Goal: Transaction & Acquisition: Book appointment/travel/reservation

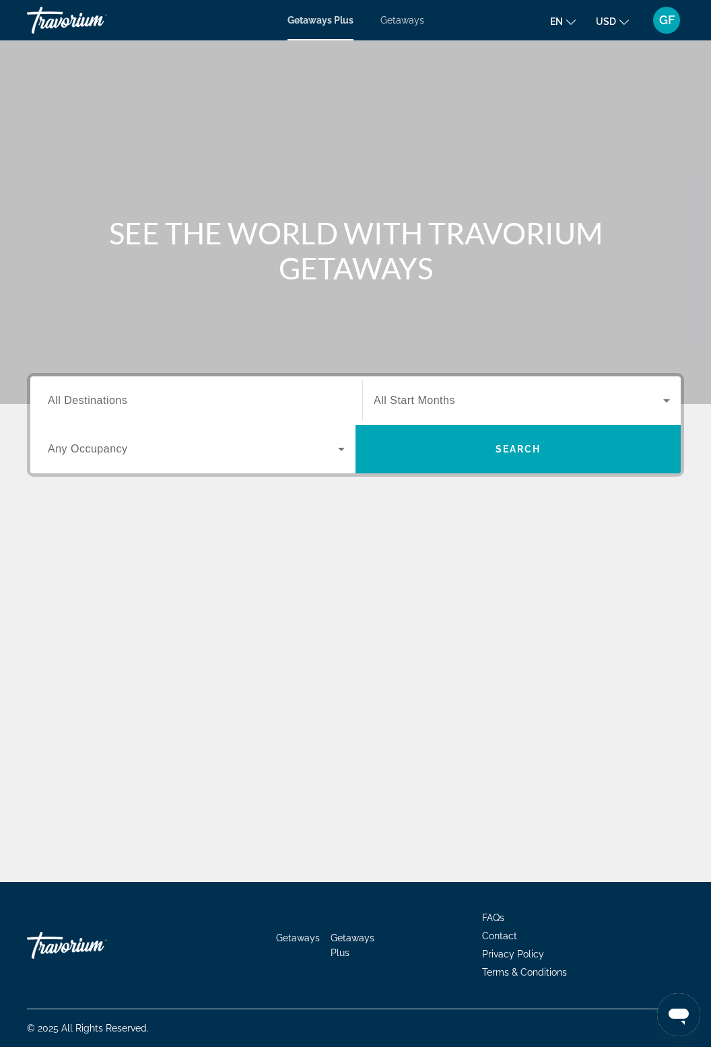
click at [113, 404] on span "All Destinations" at bounding box center [87, 399] width 79 height 11
click at [113, 404] on input "Destination All Destinations" at bounding box center [196, 401] width 297 height 16
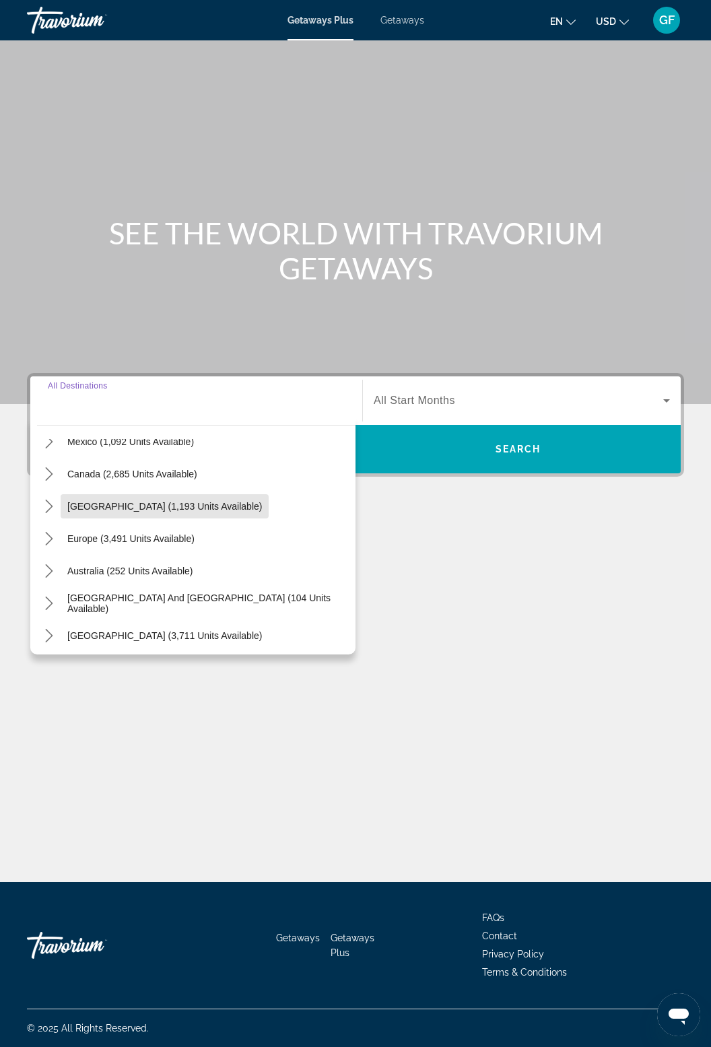
scroll to position [133, 0]
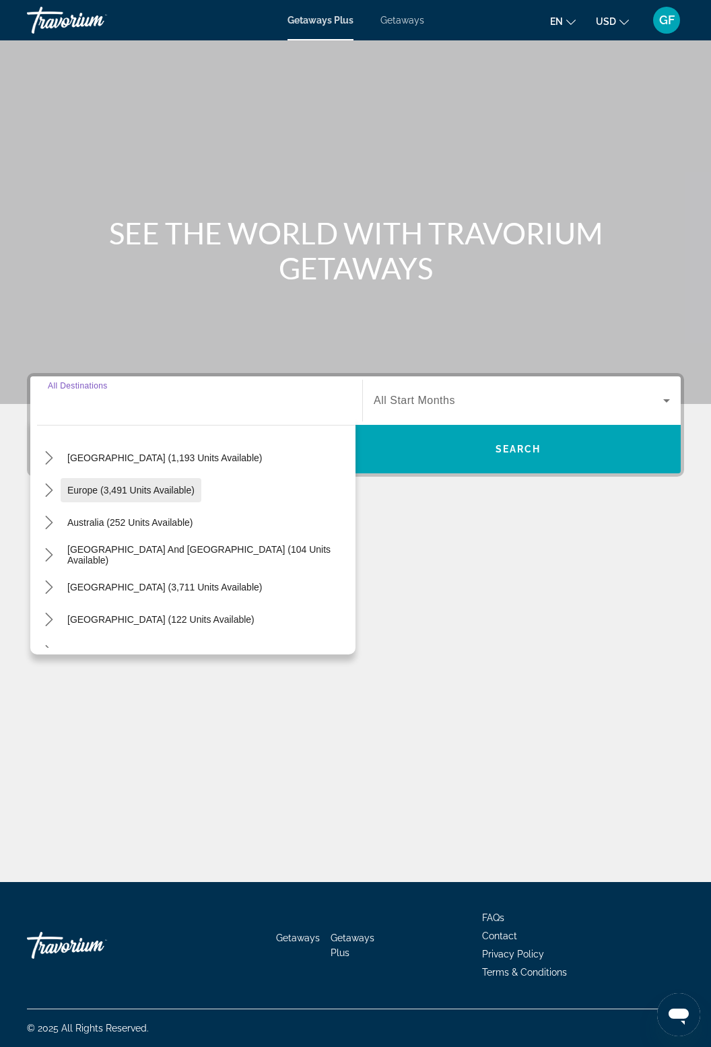
click at [63, 474] on span "Select destination: Europe (3,491 units available)" at bounding box center [131, 490] width 141 height 32
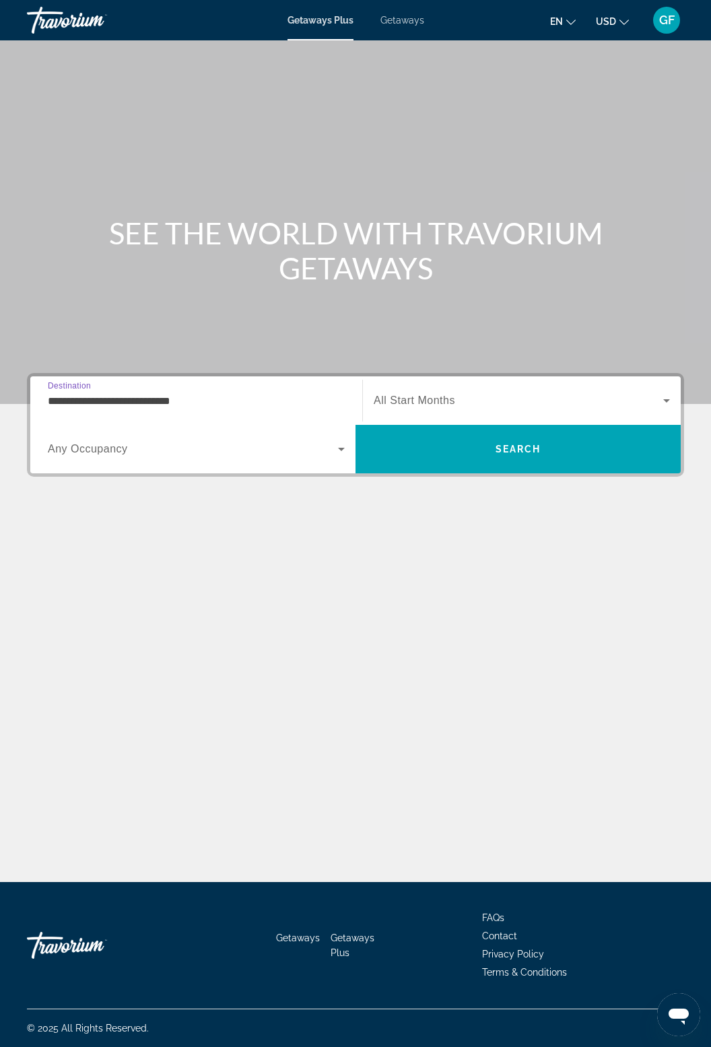
click at [196, 393] on input "**********" at bounding box center [196, 401] width 297 height 16
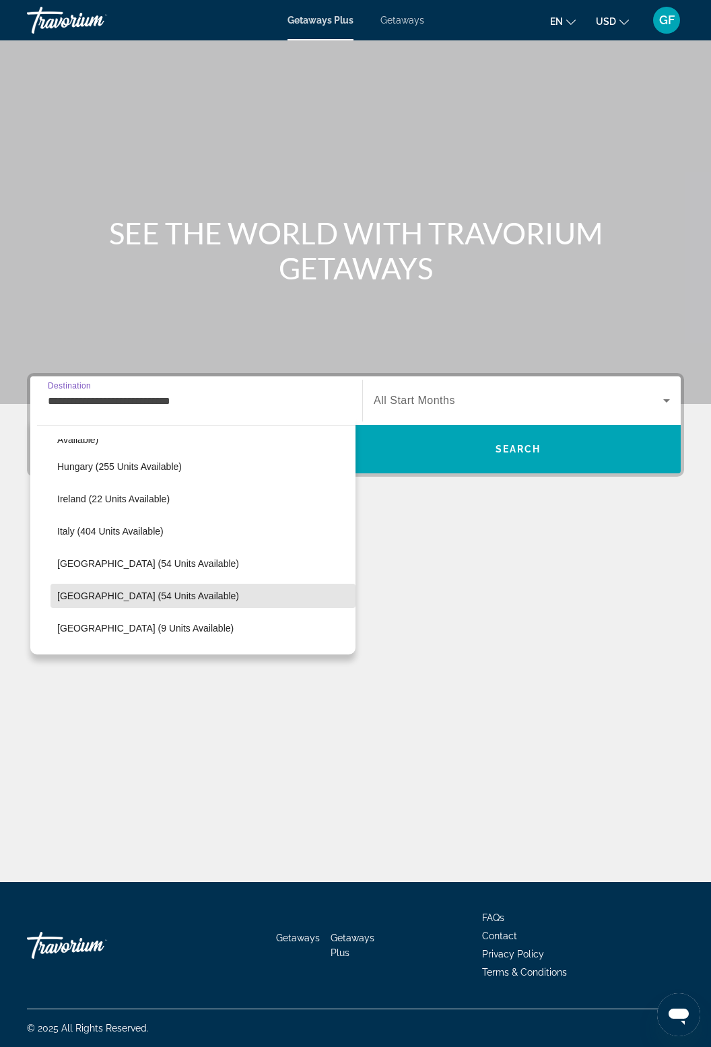
scroll to position [415, 0]
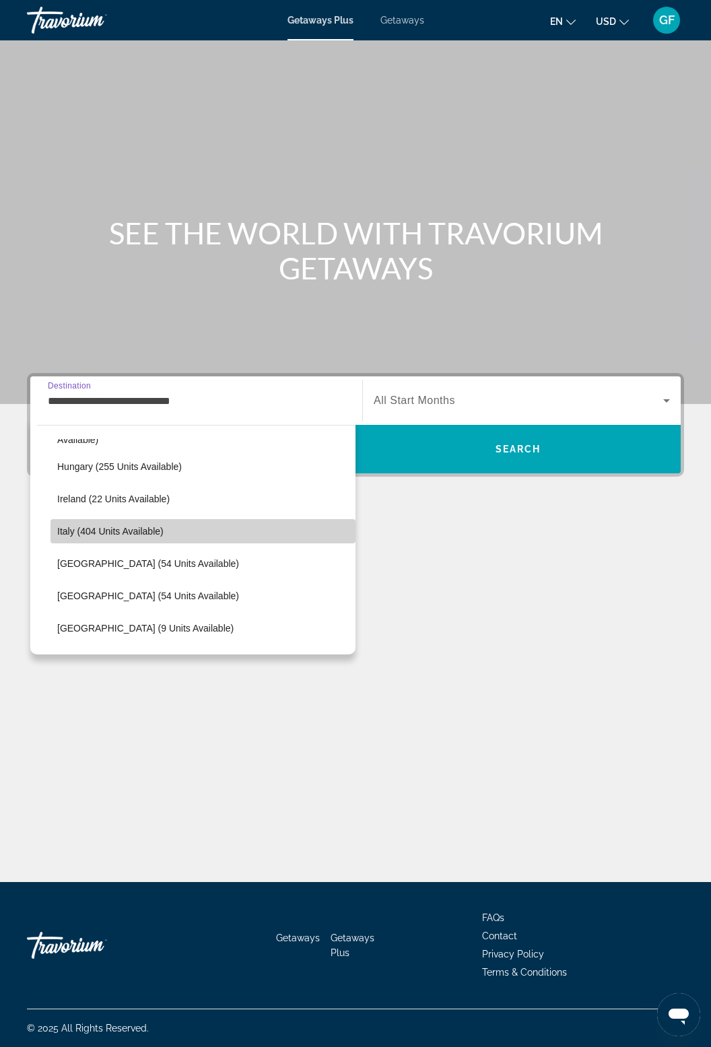
click at [102, 526] on span "Italy (404 units available)" at bounding box center [110, 531] width 106 height 11
type input "**********"
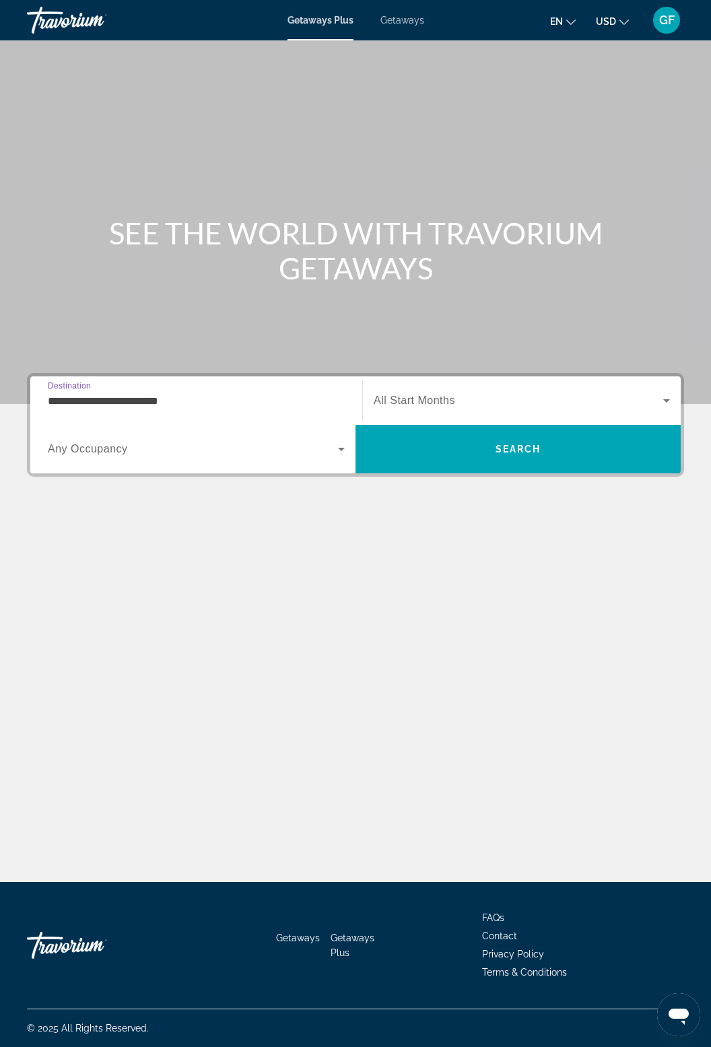
click at [665, 399] on icon "Search widget" at bounding box center [666, 400] width 7 height 3
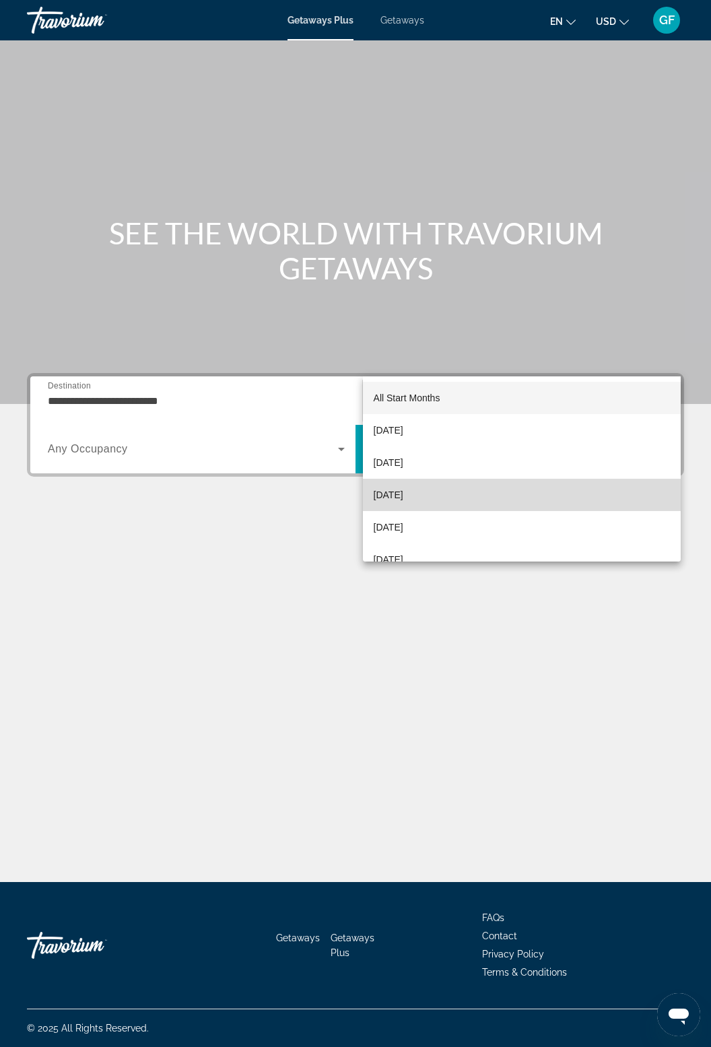
click at [403, 496] on span "[DATE]" at bounding box center [389, 495] width 30 height 16
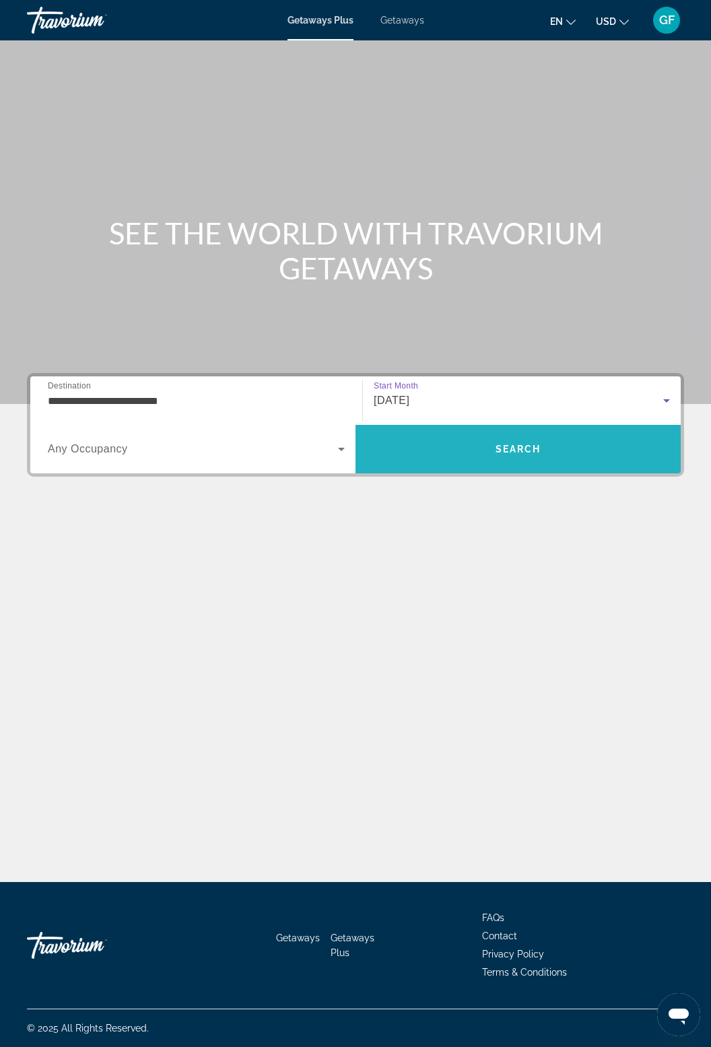
click at [536, 444] on span "Search" at bounding box center [518, 449] width 46 height 11
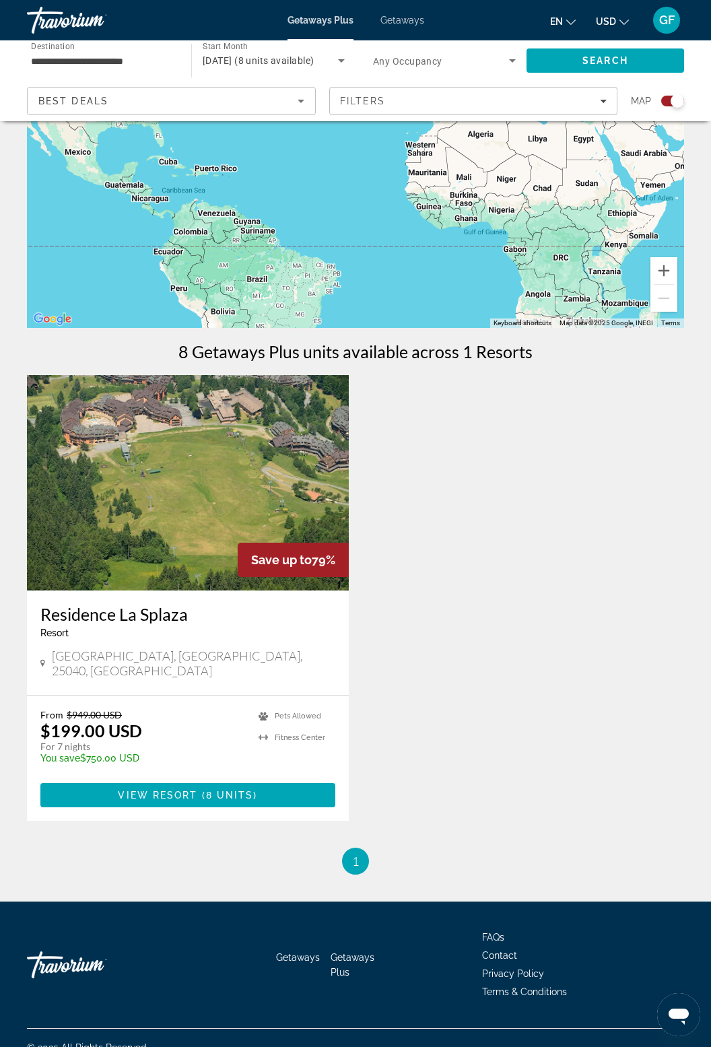
scroll to position [214, 0]
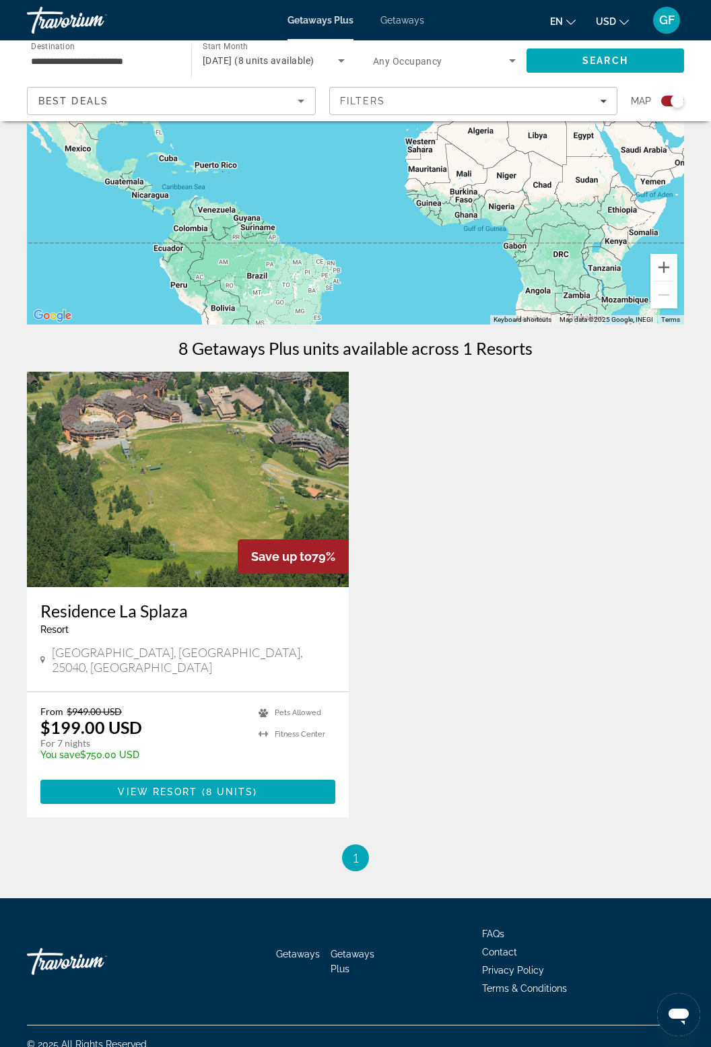
click at [211, 489] on img "Main content" at bounding box center [188, 479] width 322 height 215
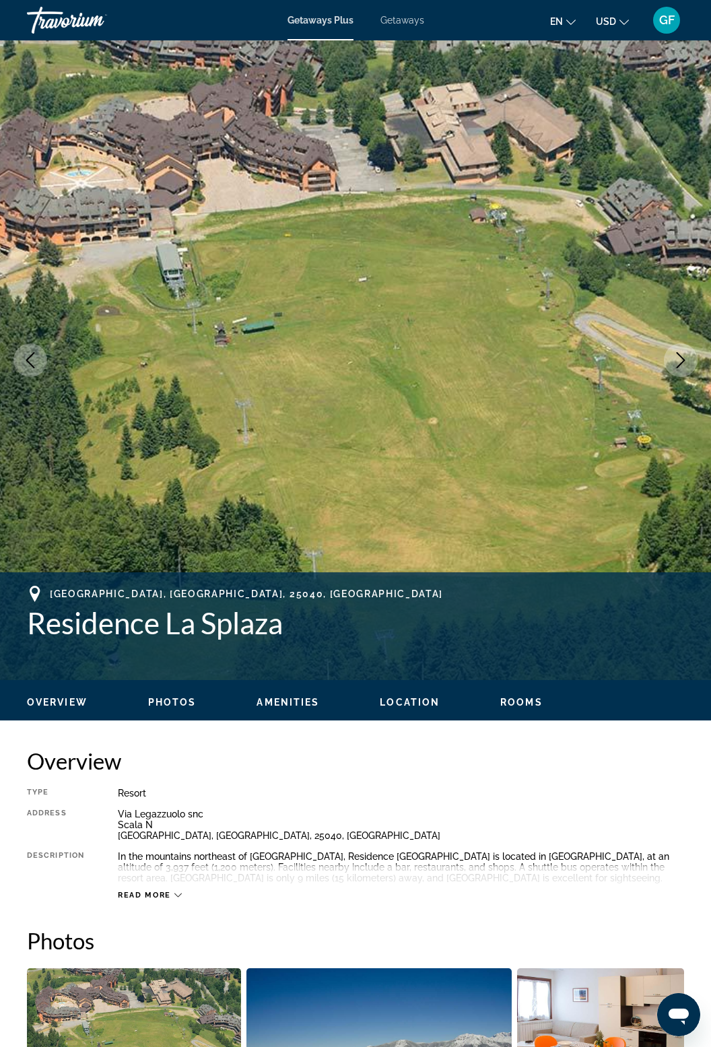
click at [685, 364] on icon "Next image" at bounding box center [680, 360] width 16 height 16
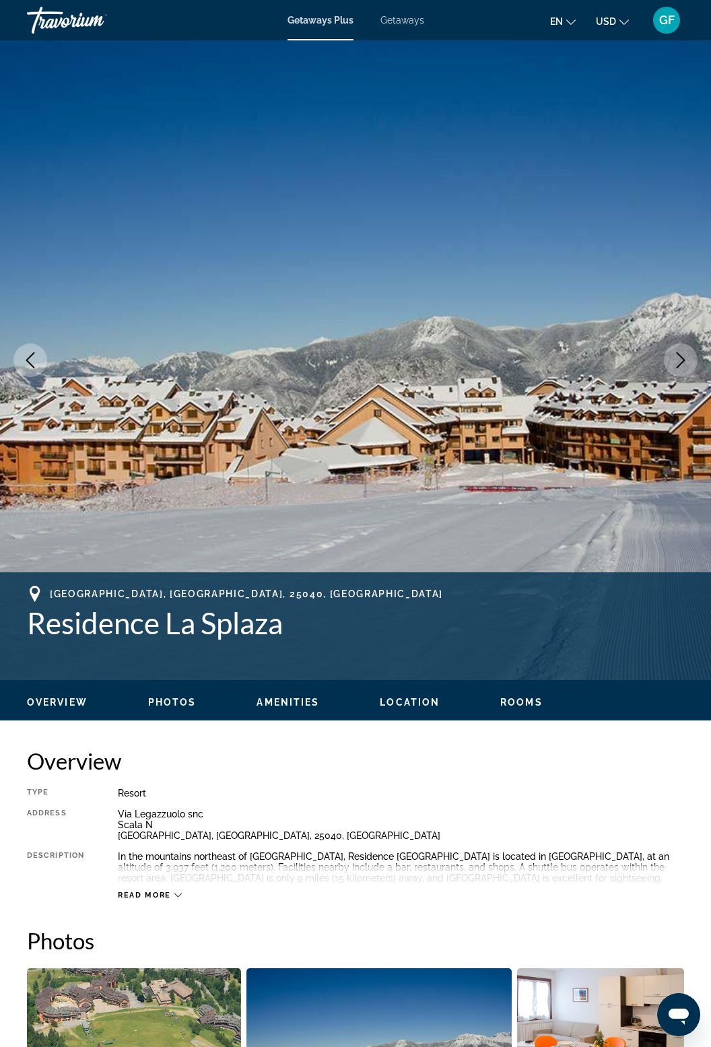
click at [684, 359] on icon "Next image" at bounding box center [681, 360] width 9 height 16
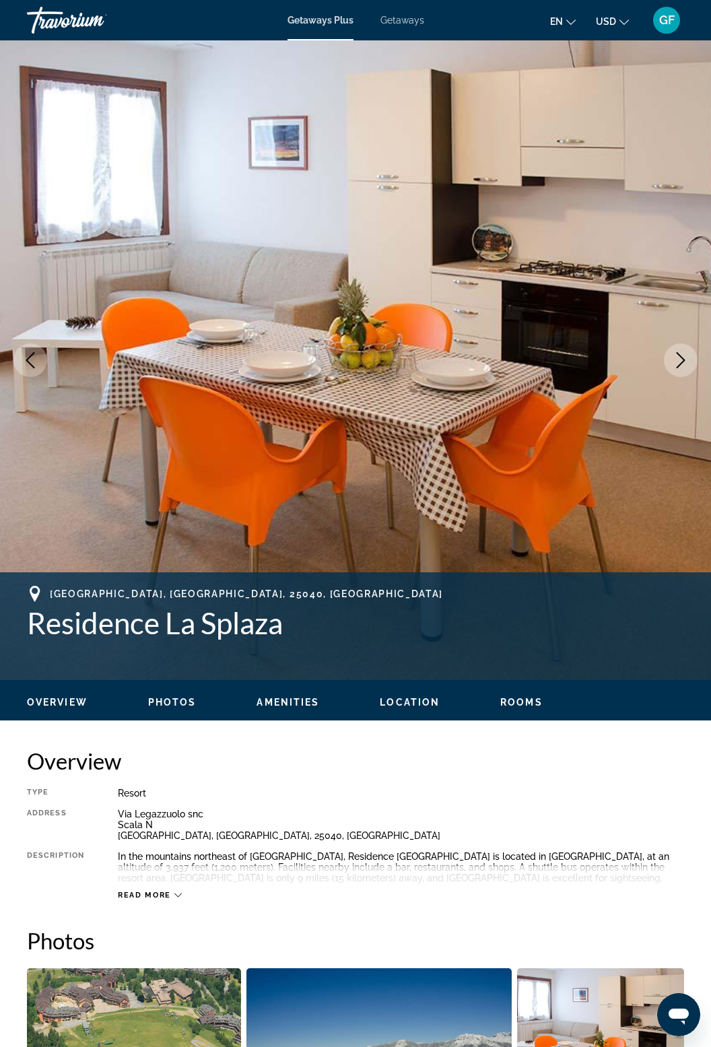
click at [676, 361] on icon "Next image" at bounding box center [680, 360] width 16 height 16
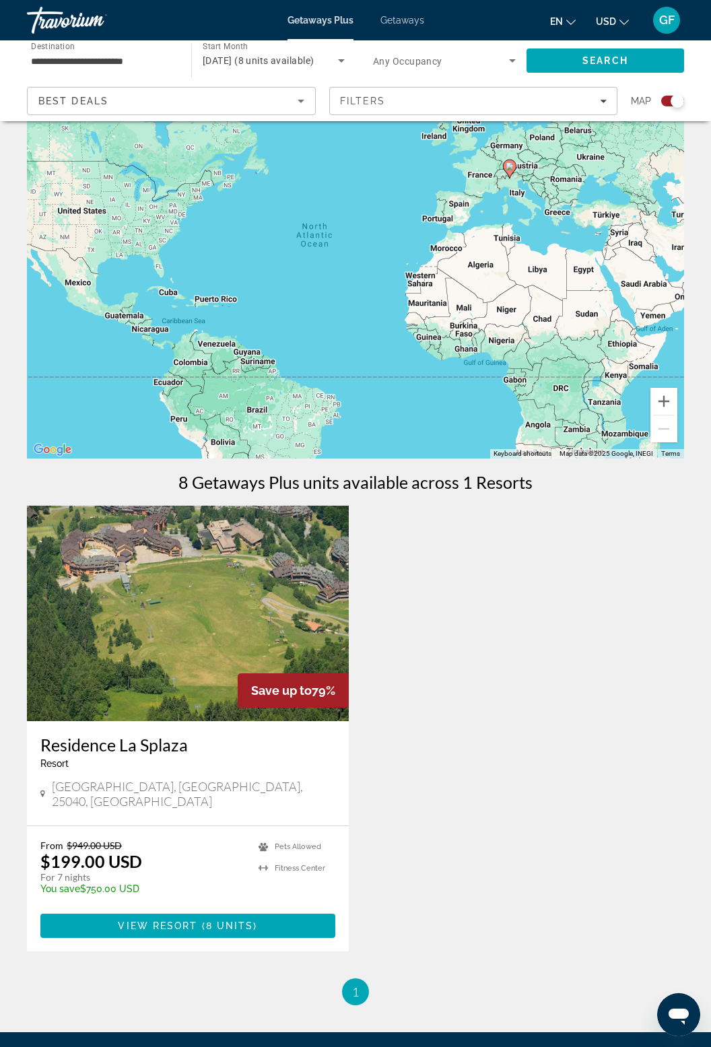
scroll to position [171, 0]
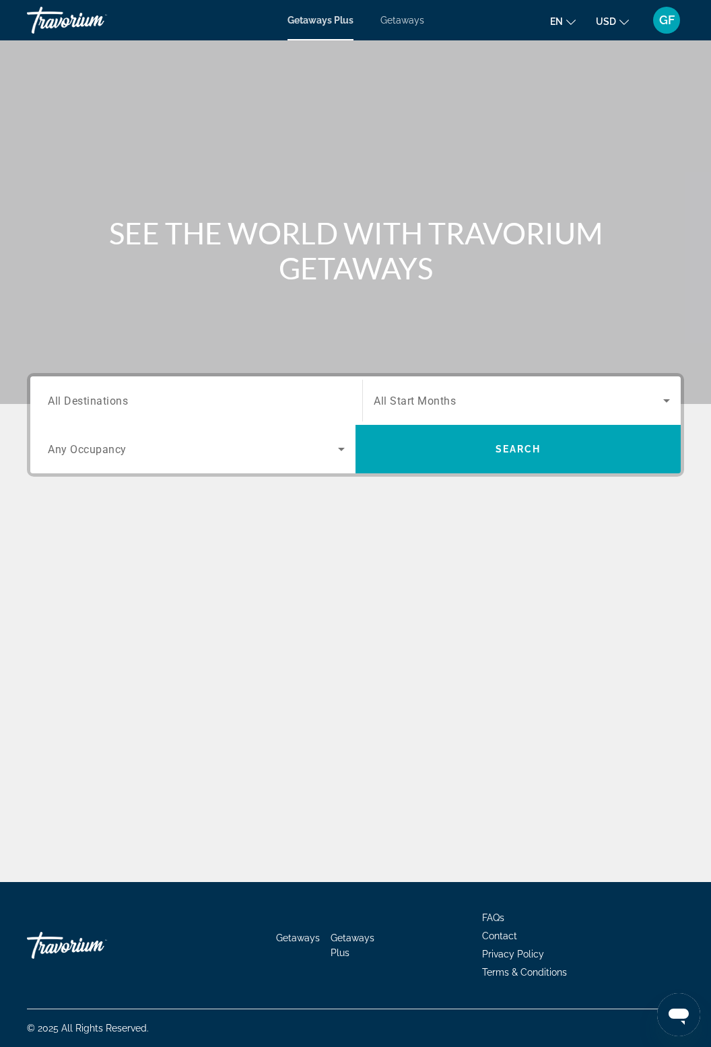
click at [421, 22] on span "Getaways" at bounding box center [402, 20] width 44 height 11
click at [131, 405] on input "Destination All Destinations" at bounding box center [196, 401] width 297 height 16
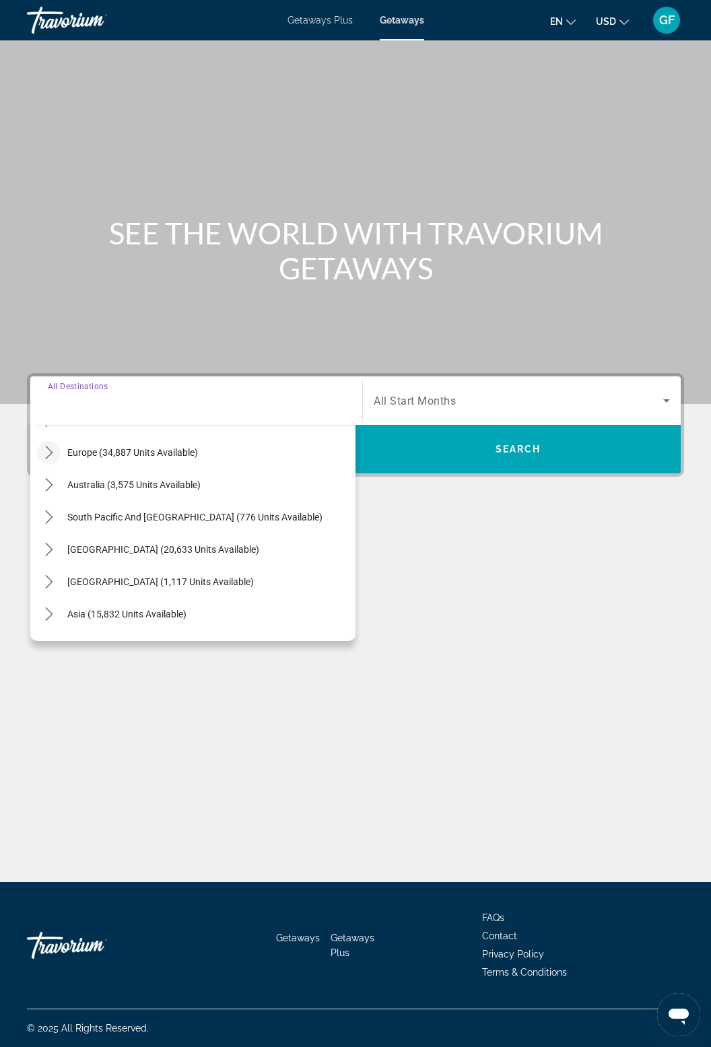
click at [51, 447] on icon "Toggle Europe (34,887 units available) submenu" at bounding box center [48, 452] width 13 height 13
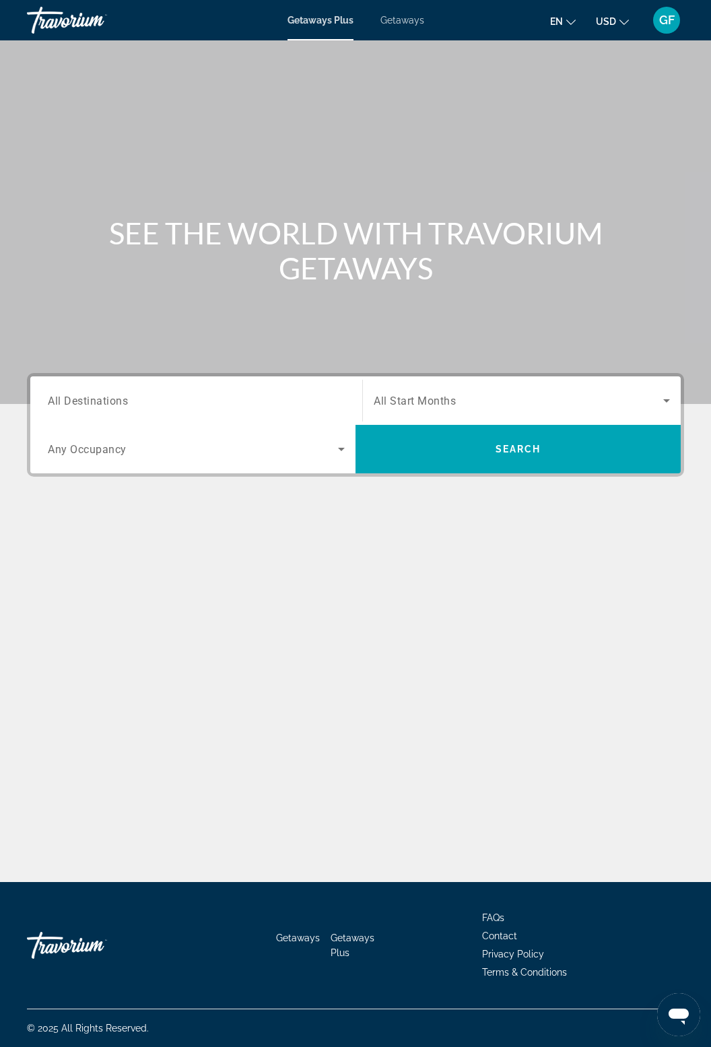
click at [310, 404] on input "Destination All Destinations" at bounding box center [196, 401] width 297 height 16
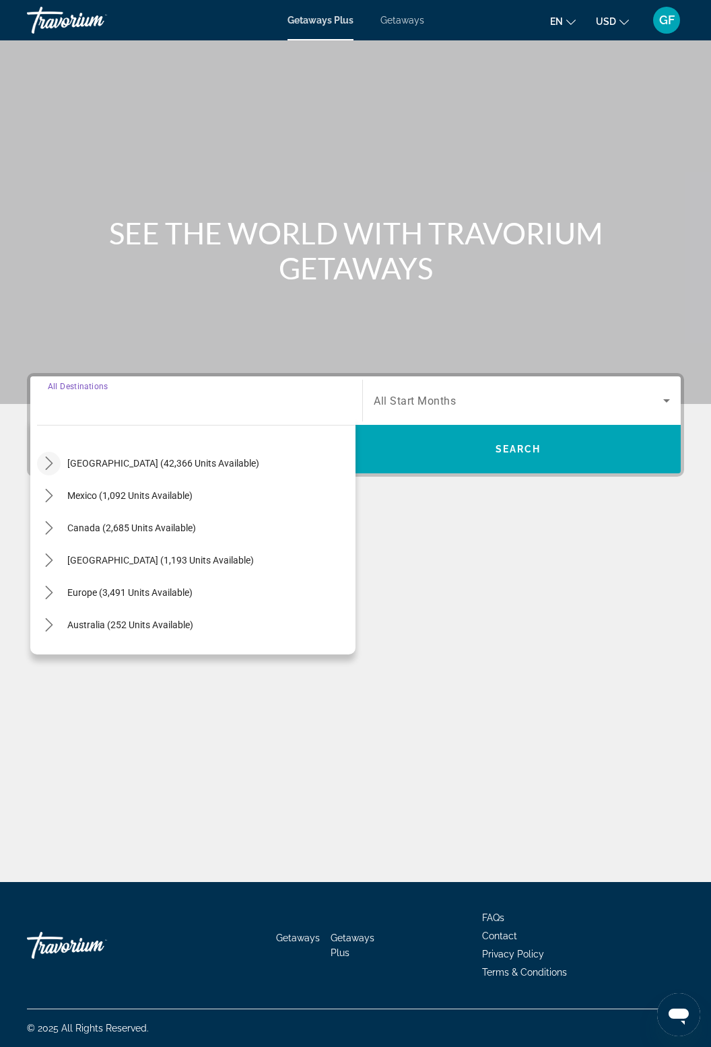
click at [57, 464] on mat-icon "Toggle United States (42,366 units available) submenu" at bounding box center [49, 464] width 24 height 24
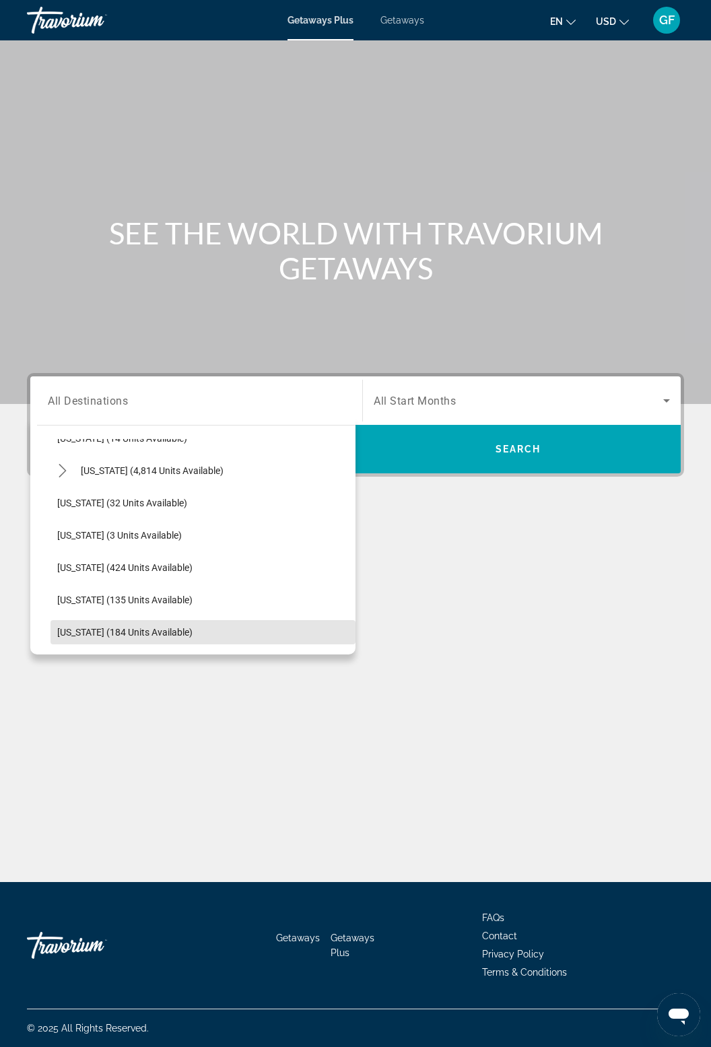
scroll to position [251, 0]
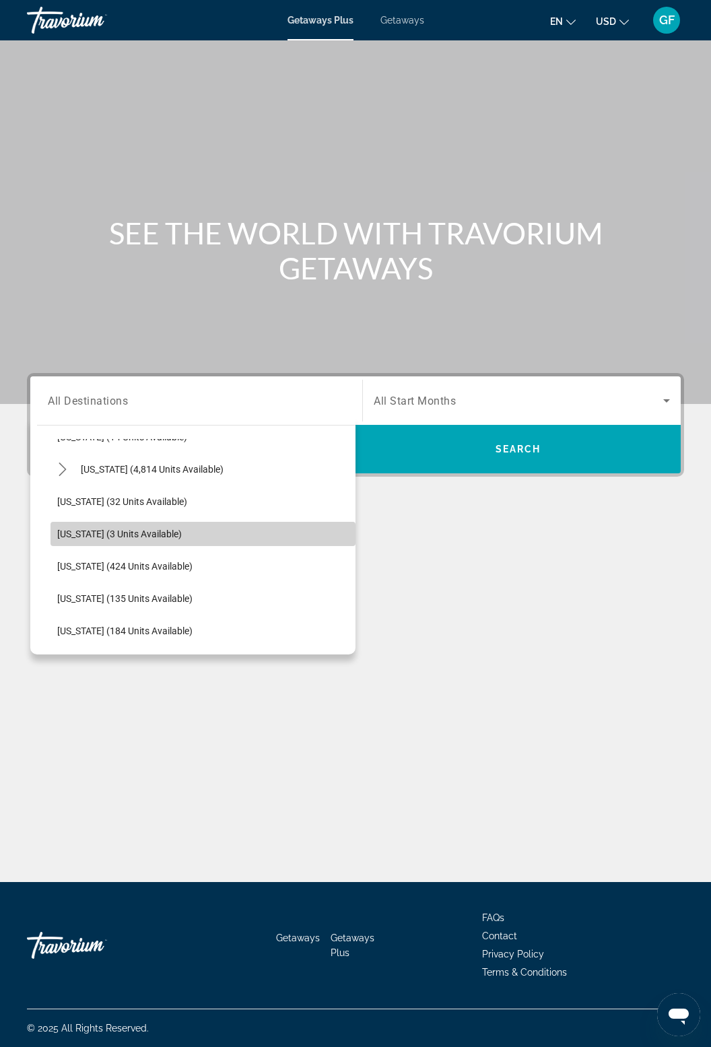
click at [151, 528] on span "[US_STATE] (3 units available)" at bounding box center [119, 533] width 125 height 11
type input "**********"
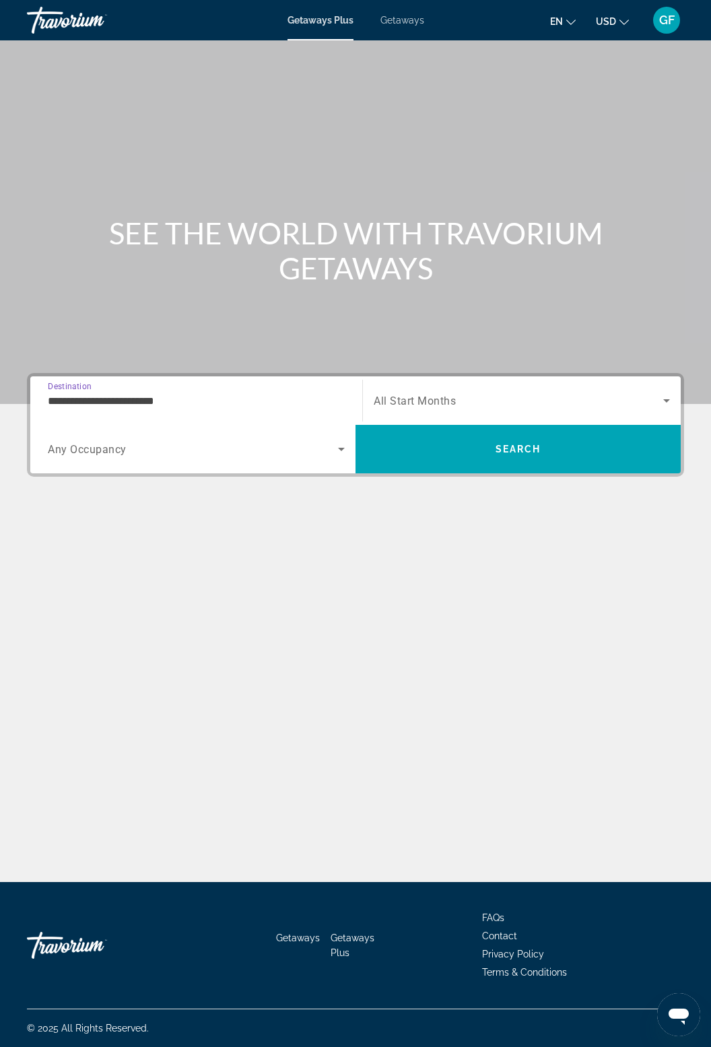
click at [660, 396] on icon "Search widget" at bounding box center [666, 400] width 16 height 16
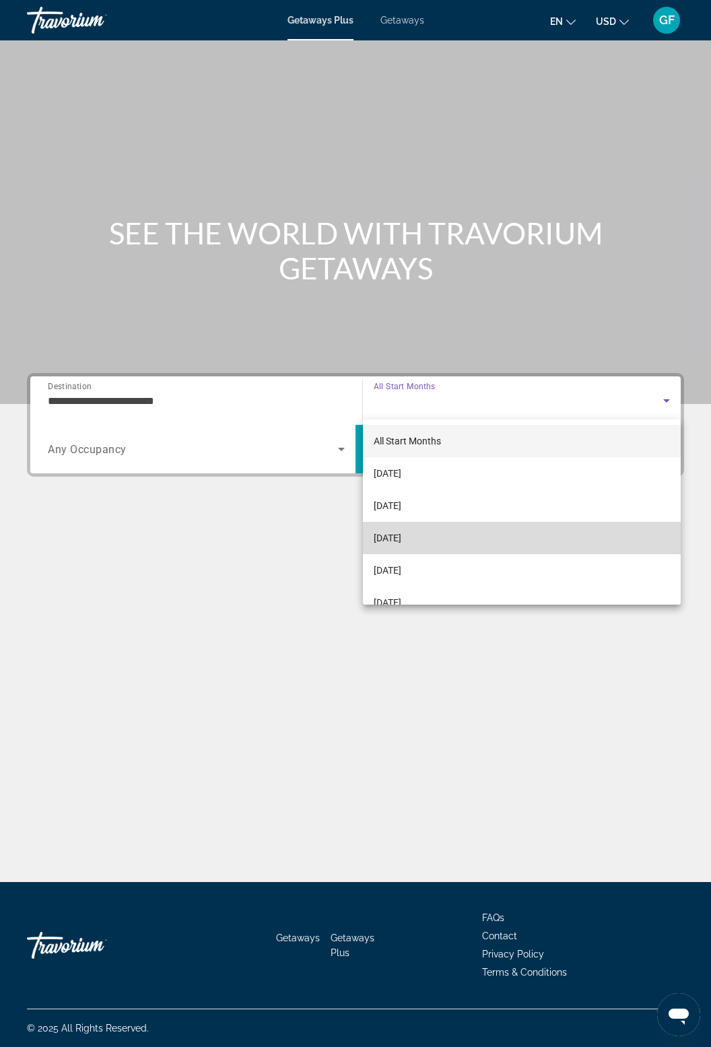
click at [401, 539] on span "[DATE]" at bounding box center [388, 538] width 28 height 16
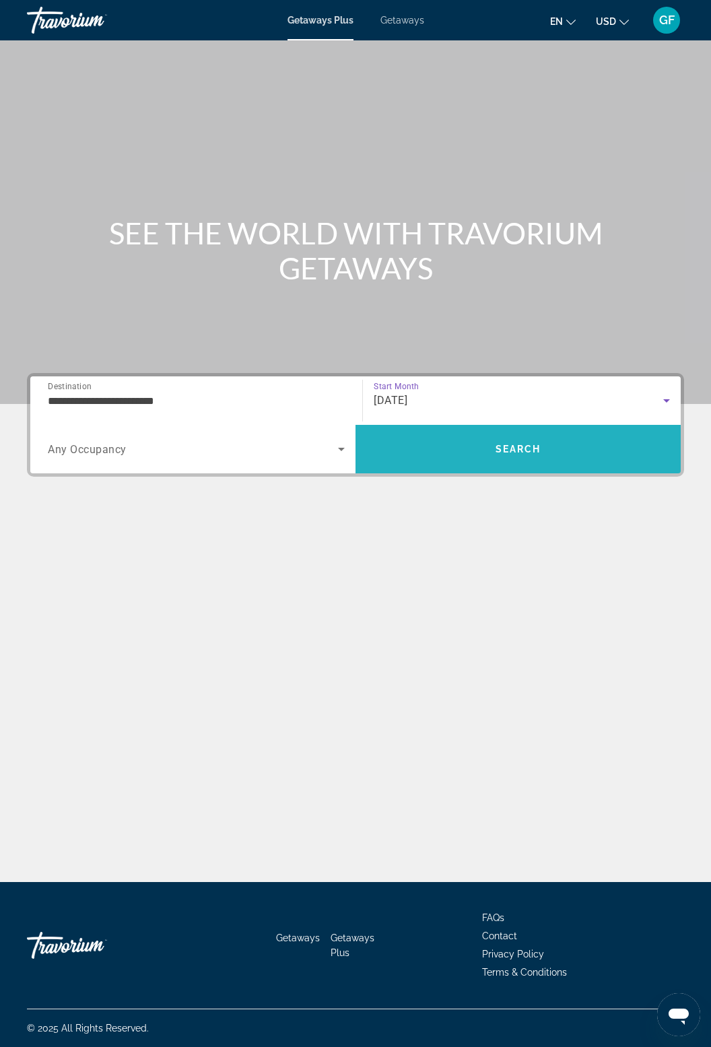
click at [540, 444] on span "Search" at bounding box center [518, 449] width 46 height 11
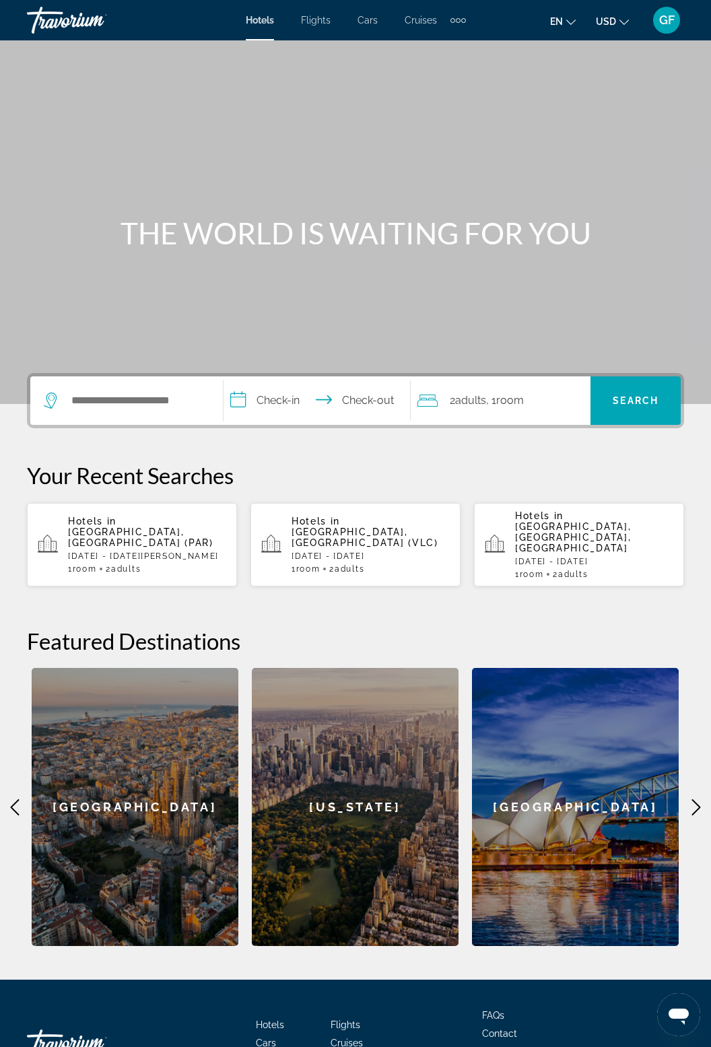
scroll to position [31, 0]
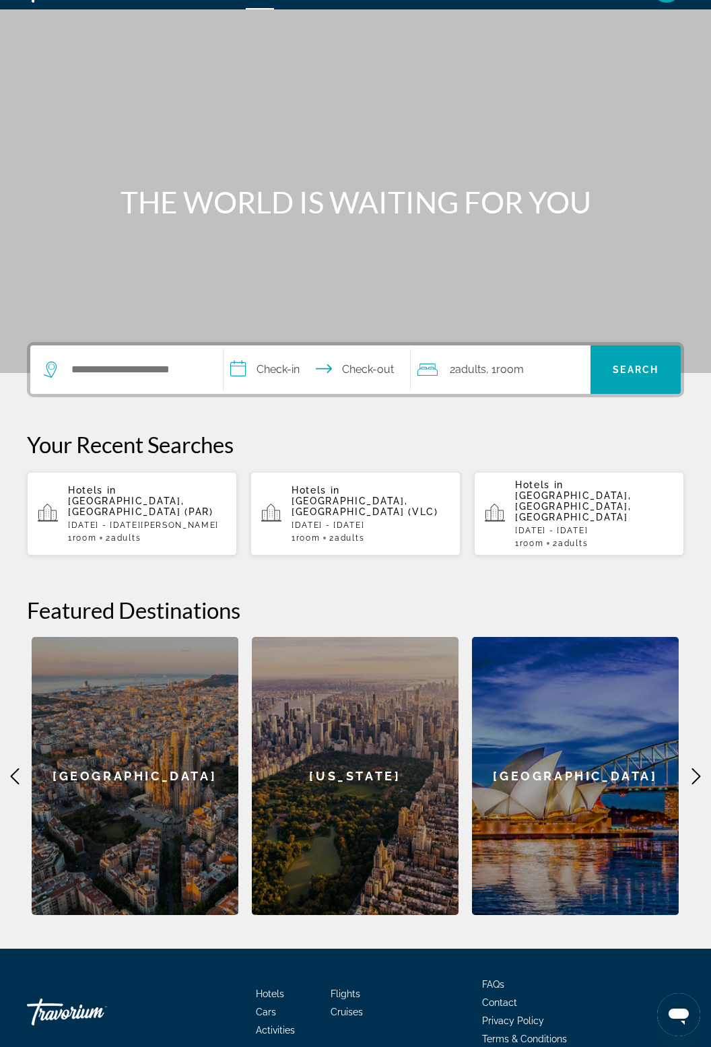
click at [177, 520] on p "Fri, 26 Dec - Fri, 02 Jan" at bounding box center [147, 524] width 158 height 9
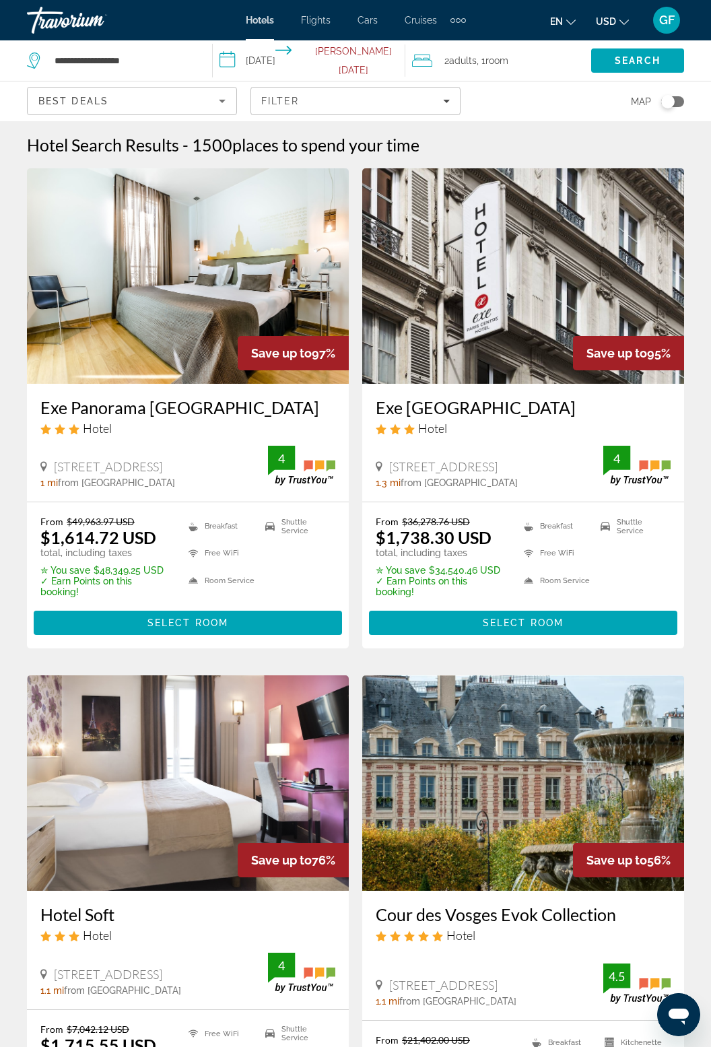
click at [370, 61] on input "**********" at bounding box center [312, 62] width 198 height 44
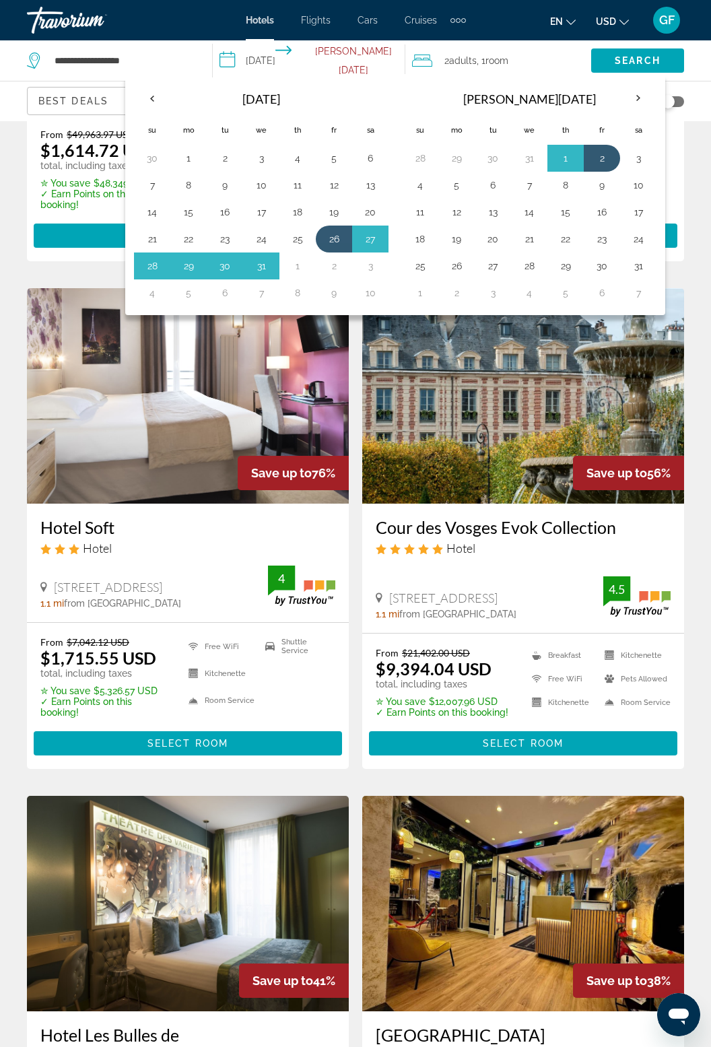
scroll to position [543, 0]
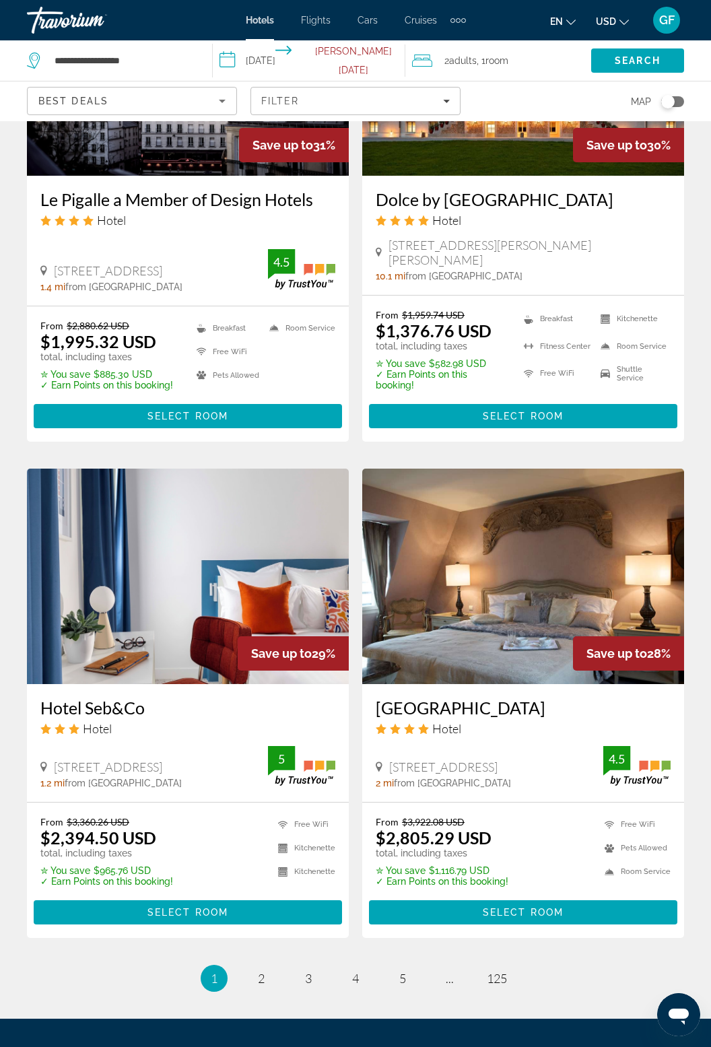
scroll to position [2260, 0]
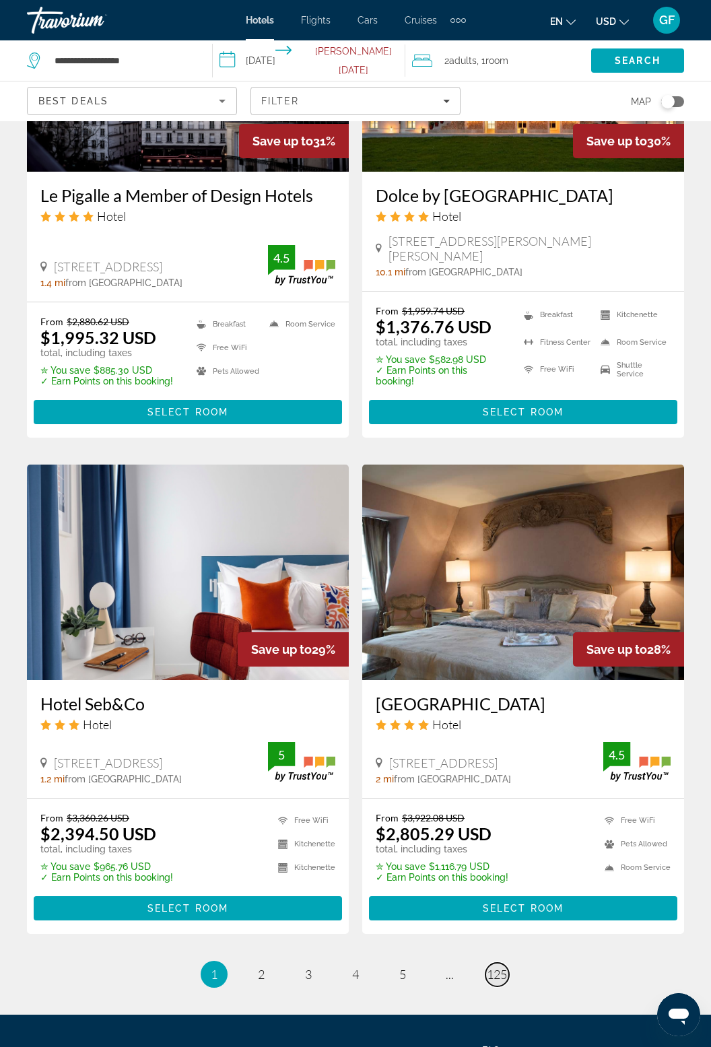
click at [499, 967] on span "125" at bounding box center [497, 974] width 20 height 15
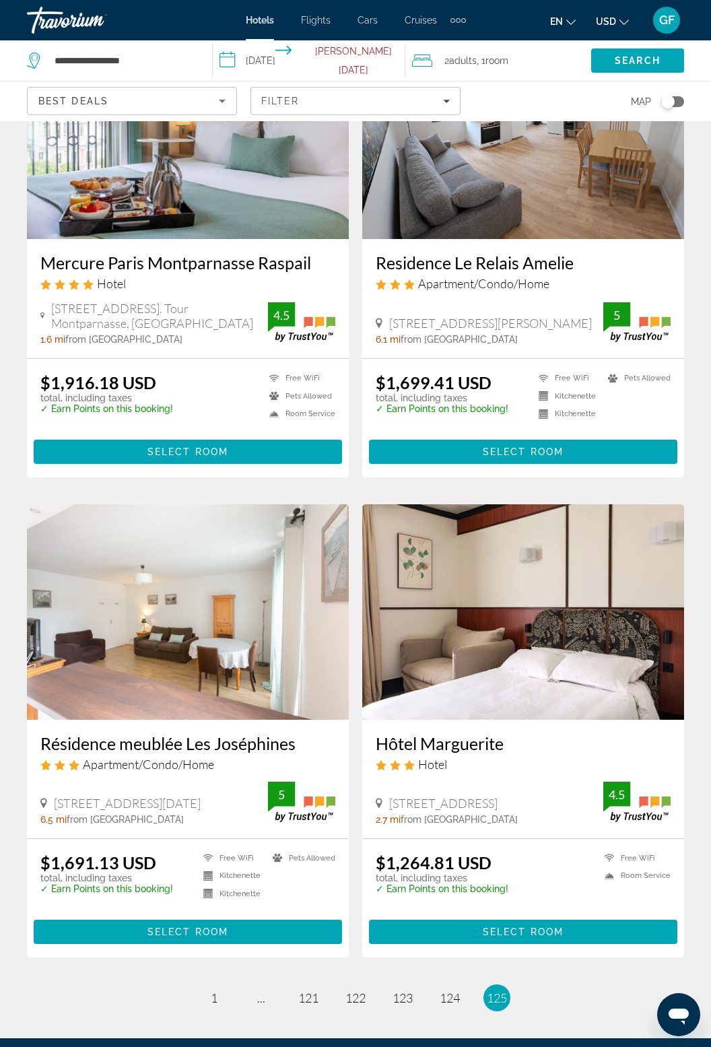
scroll to position [2216, 0]
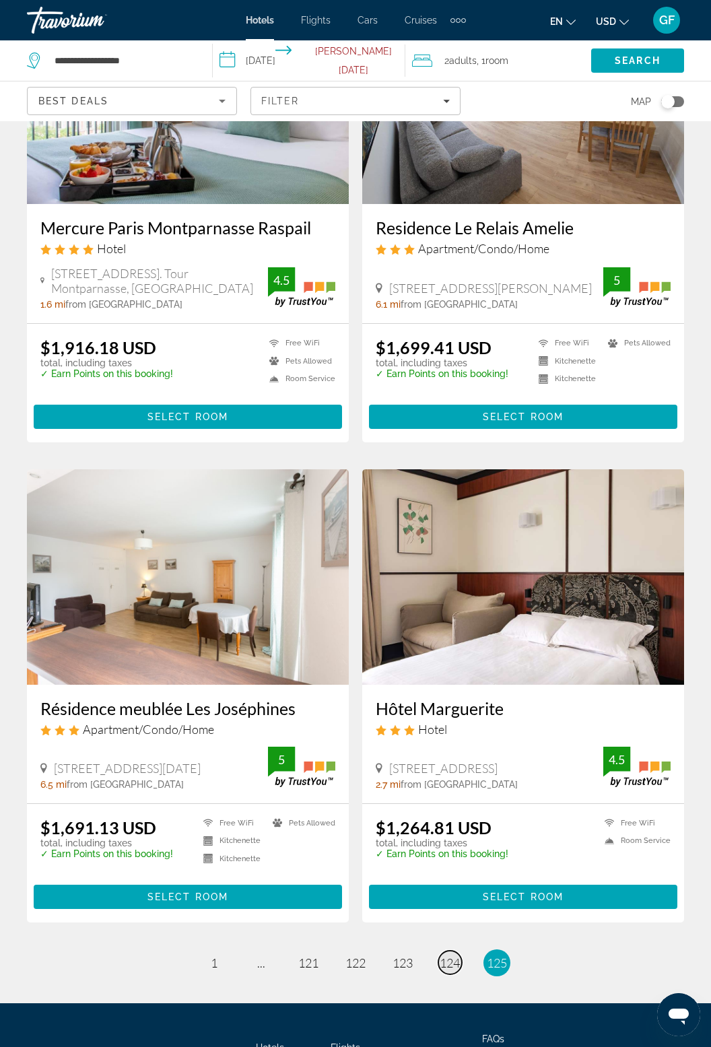
click at [454, 955] on span "124" at bounding box center [450, 962] width 20 height 15
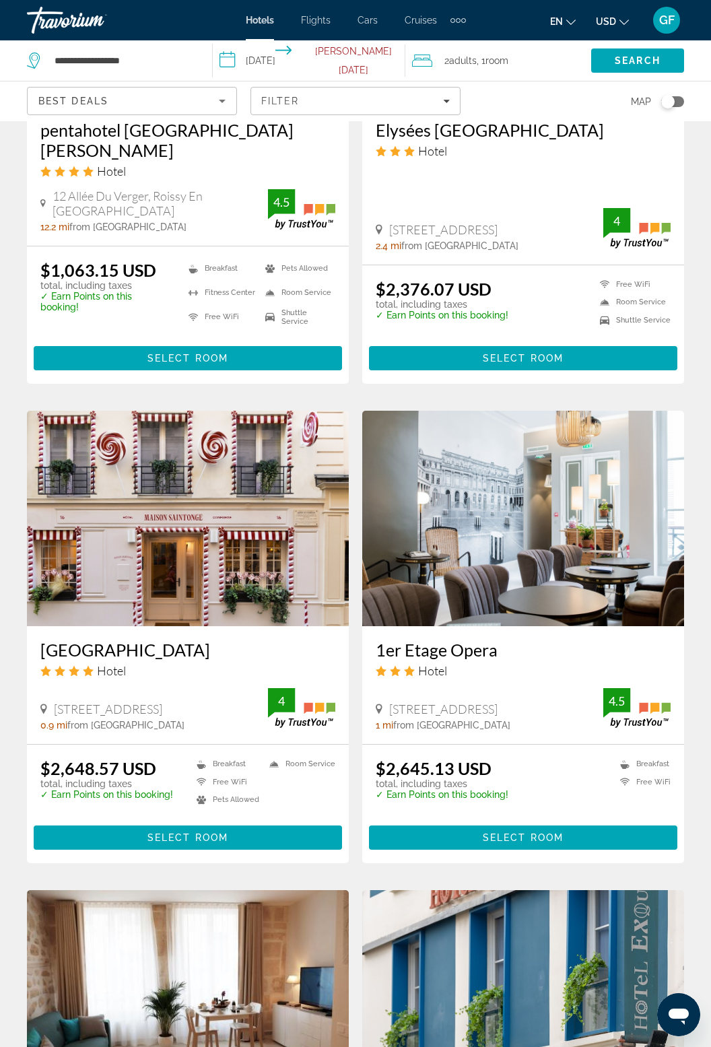
scroll to position [2213, 0]
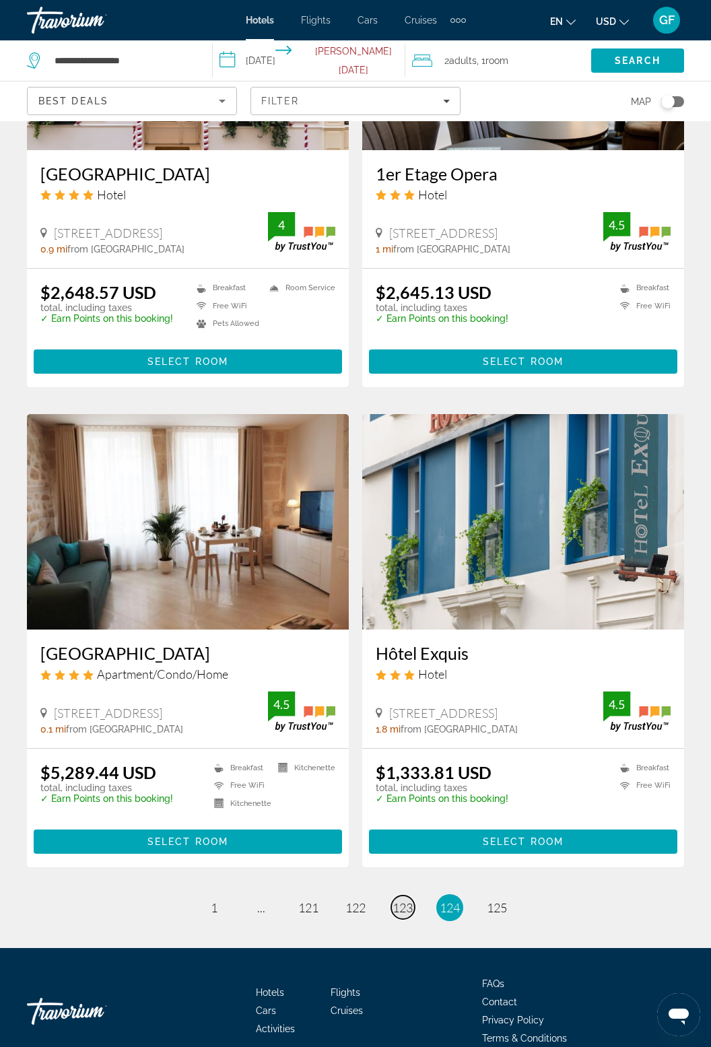
click at [409, 900] on span "123" at bounding box center [402, 907] width 20 height 15
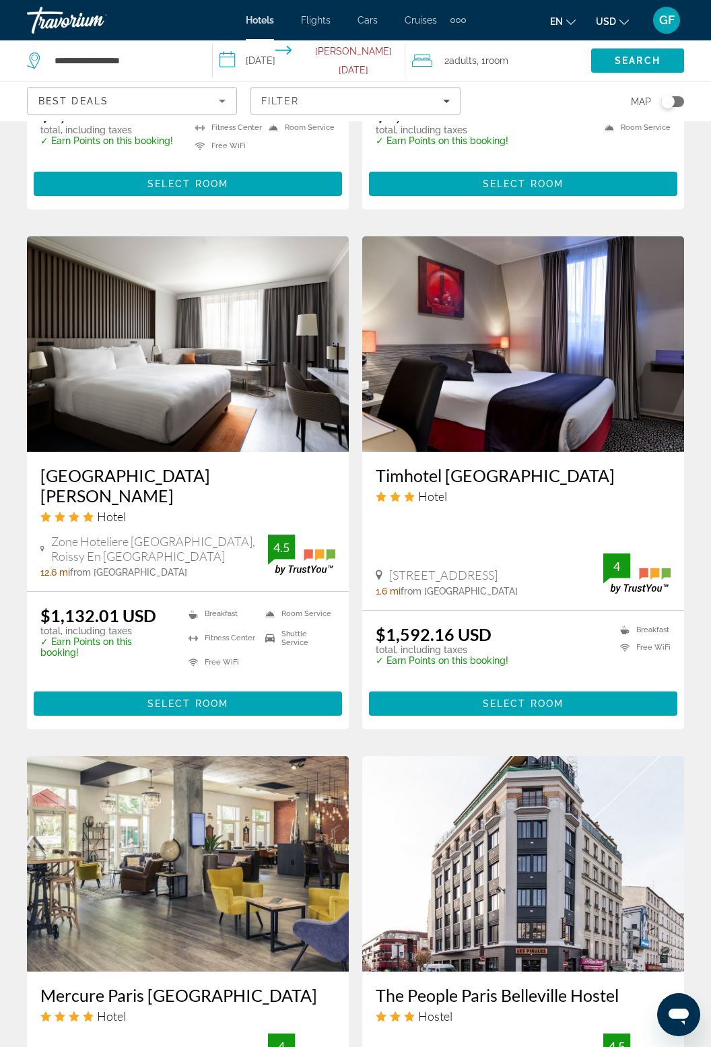
scroll to position [1940, 0]
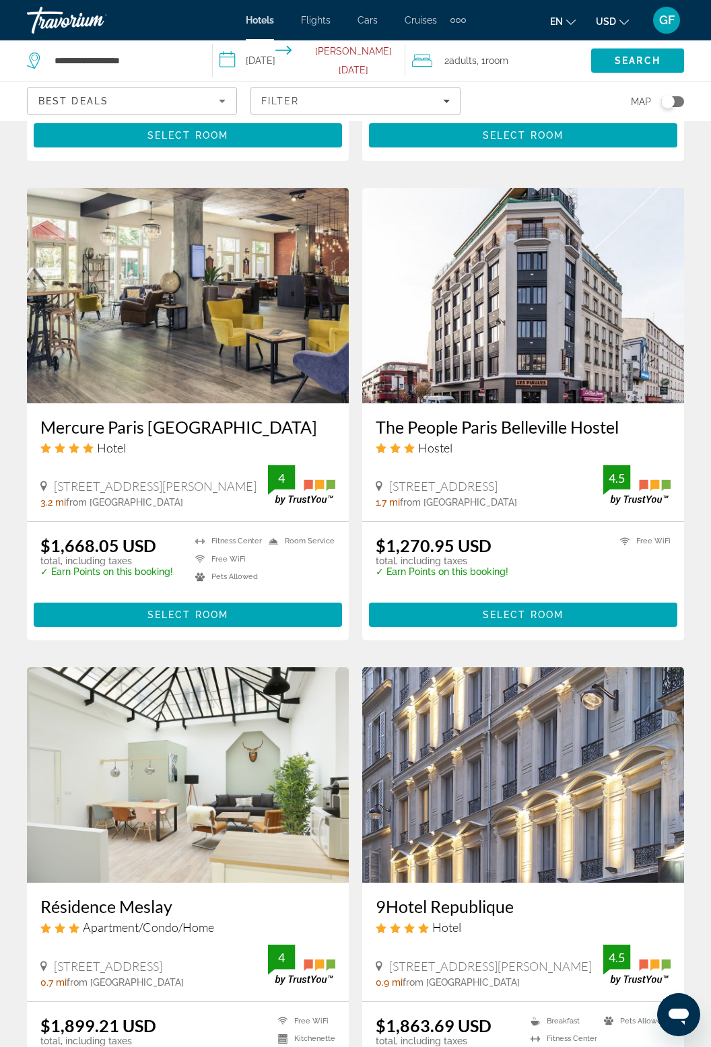
click at [478, 920] on div "Hotel" at bounding box center [523, 927] width 295 height 15
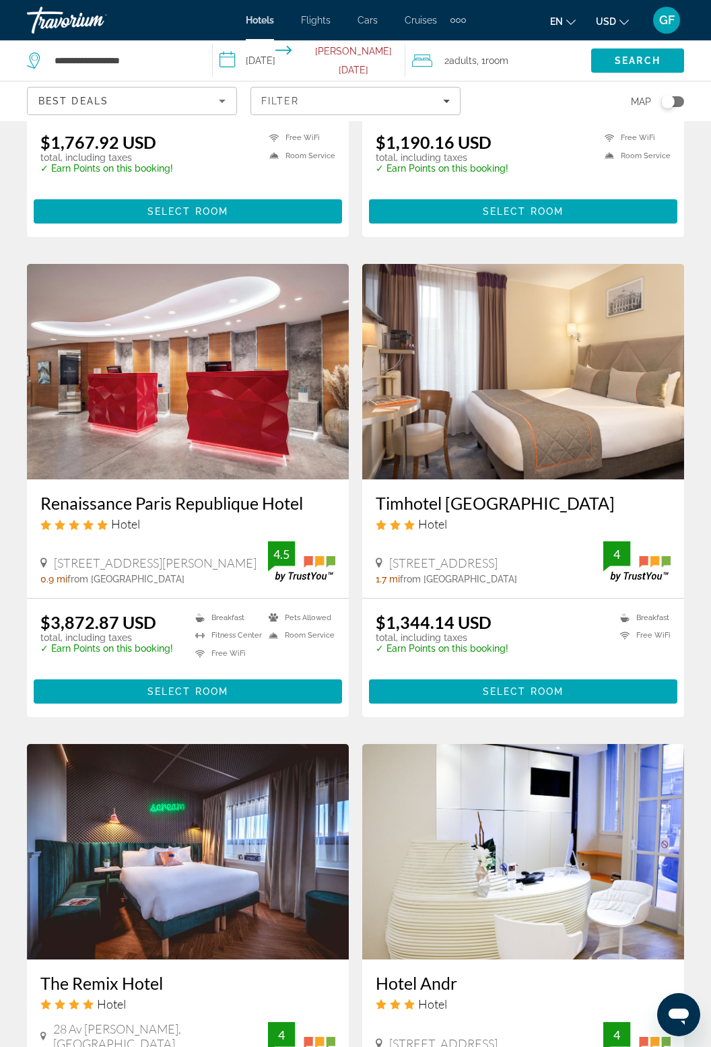
scroll to position [0, 0]
